Goal: Information Seeking & Learning: Understand process/instructions

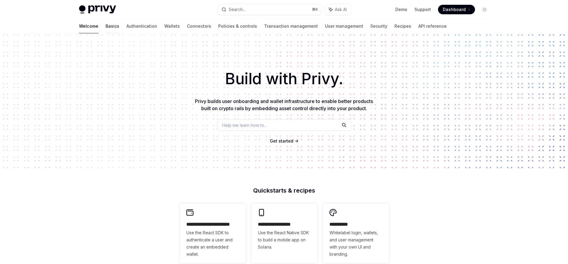
click at [106, 27] on link "Basics" at bounding box center [113, 26] width 14 height 14
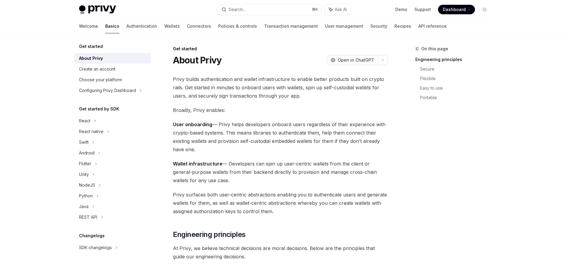
click at [212, 124] on span "User onboarding — Privy helps developers onboard users regardless of their expe…" at bounding box center [280, 136] width 215 height 33
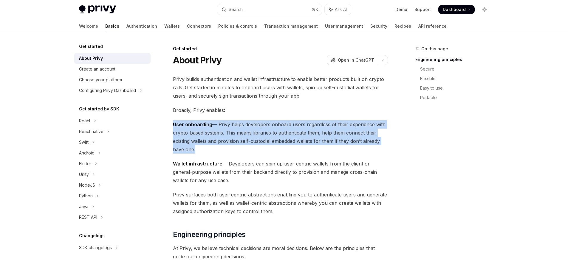
click at [212, 124] on span "User onboarding — Privy helps developers onboard users regardless of their expe…" at bounding box center [280, 136] width 215 height 33
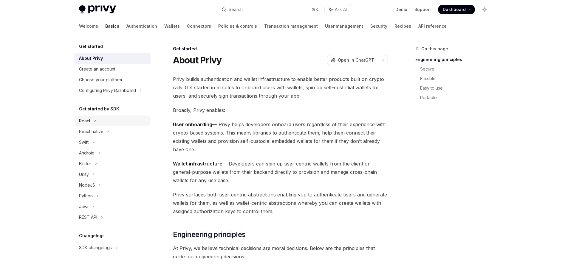
click at [114, 120] on div "React" at bounding box center [112, 121] width 76 height 11
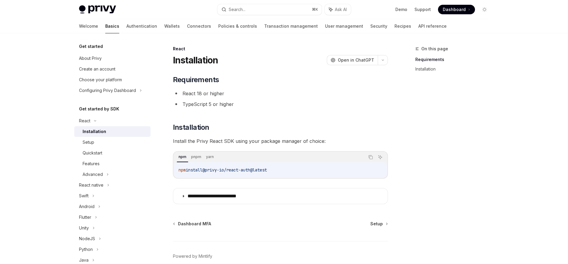
scroll to position [29, 0]
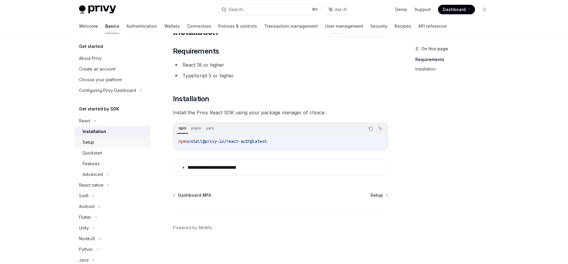
click at [122, 145] on div "Setup" at bounding box center [115, 142] width 64 height 7
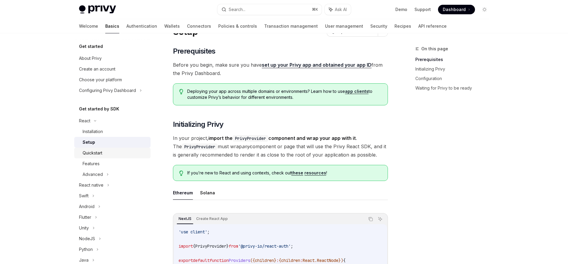
click at [123, 151] on div "Quickstart" at bounding box center [115, 153] width 64 height 7
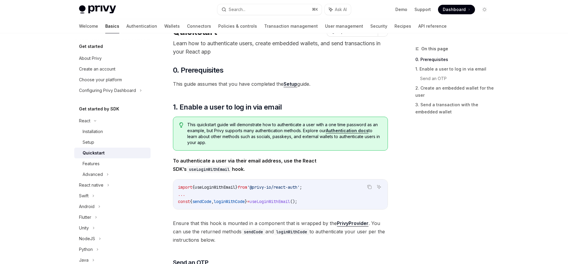
click at [120, 157] on link "Quickstart" at bounding box center [112, 153] width 76 height 11
click at [120, 167] on div "Features" at bounding box center [115, 163] width 64 height 7
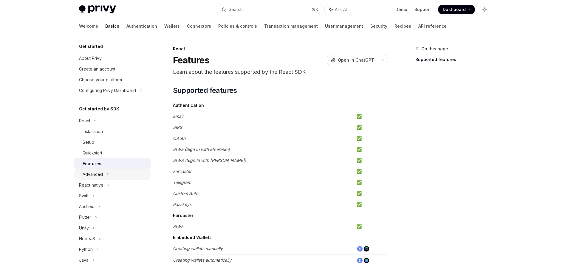
click at [108, 173] on div "Advanced" at bounding box center [112, 174] width 76 height 11
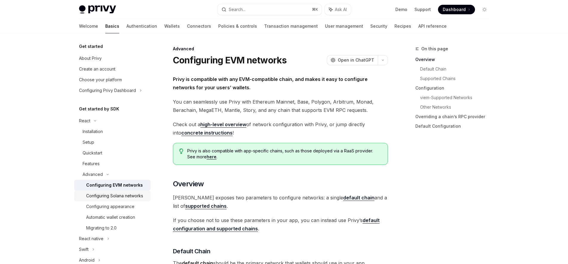
click at [128, 193] on div "Configuring Solana networks" at bounding box center [114, 196] width 57 height 7
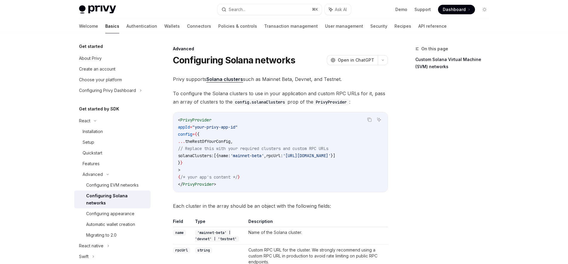
type textarea "*"
